Goal: Task Accomplishment & Management: Use online tool/utility

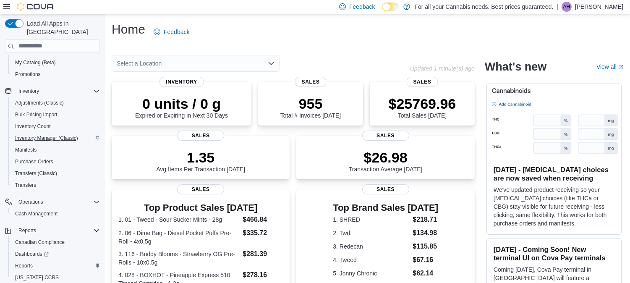
scroll to position [112, 0]
click at [28, 262] on span "Reports" at bounding box center [24, 265] width 18 height 7
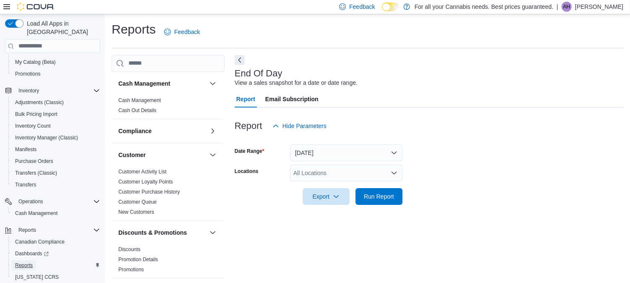
scroll to position [7, 0]
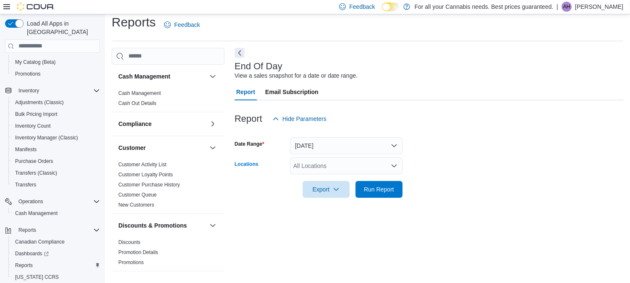
click at [359, 165] on div "All Locations" at bounding box center [346, 165] width 112 height 17
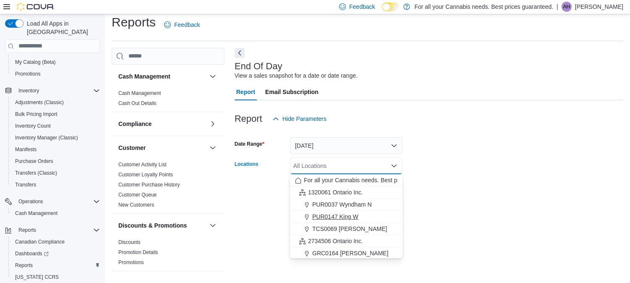
scroll to position [49, 0]
click at [352, 213] on span "TCS0005 Manitou" at bounding box center [335, 215] width 47 height 8
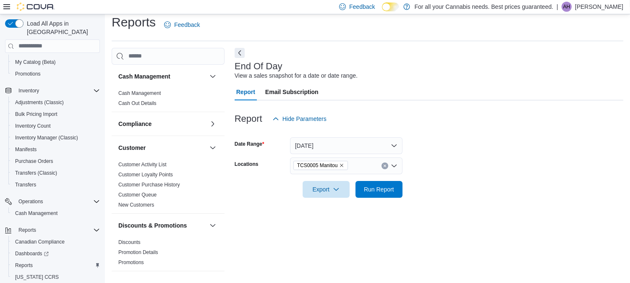
click at [437, 211] on div "End Of Day View a sales snapshot for a date or date range. Report Email Subscri…" at bounding box center [428, 162] width 388 height 229
click at [370, 180] on span "Run Report" at bounding box center [378, 188] width 37 height 17
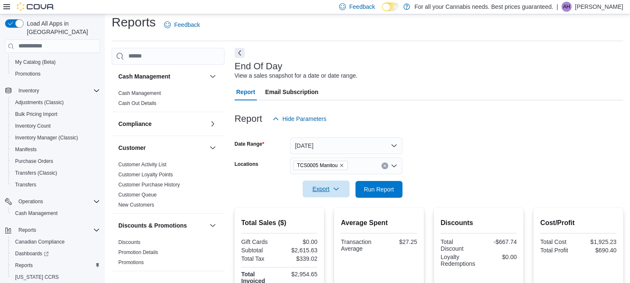
click at [318, 185] on span "Export" at bounding box center [325, 188] width 37 height 17
click at [323, 217] on button "Export to Pdf" at bounding box center [327, 222] width 48 height 17
